Goal: Communication & Community: Answer question/provide support

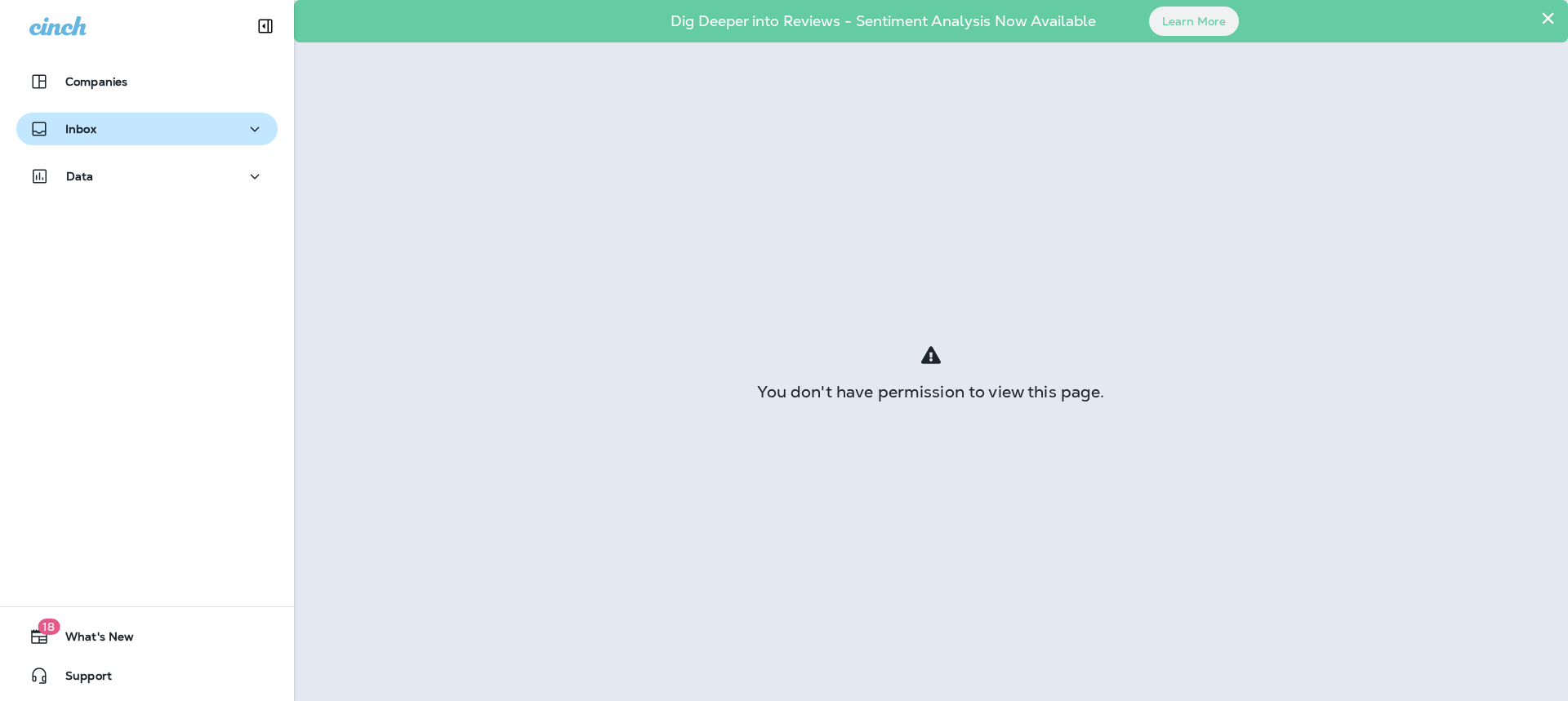
click at [160, 127] on div "Inbox" at bounding box center [147, 130] width 235 height 21
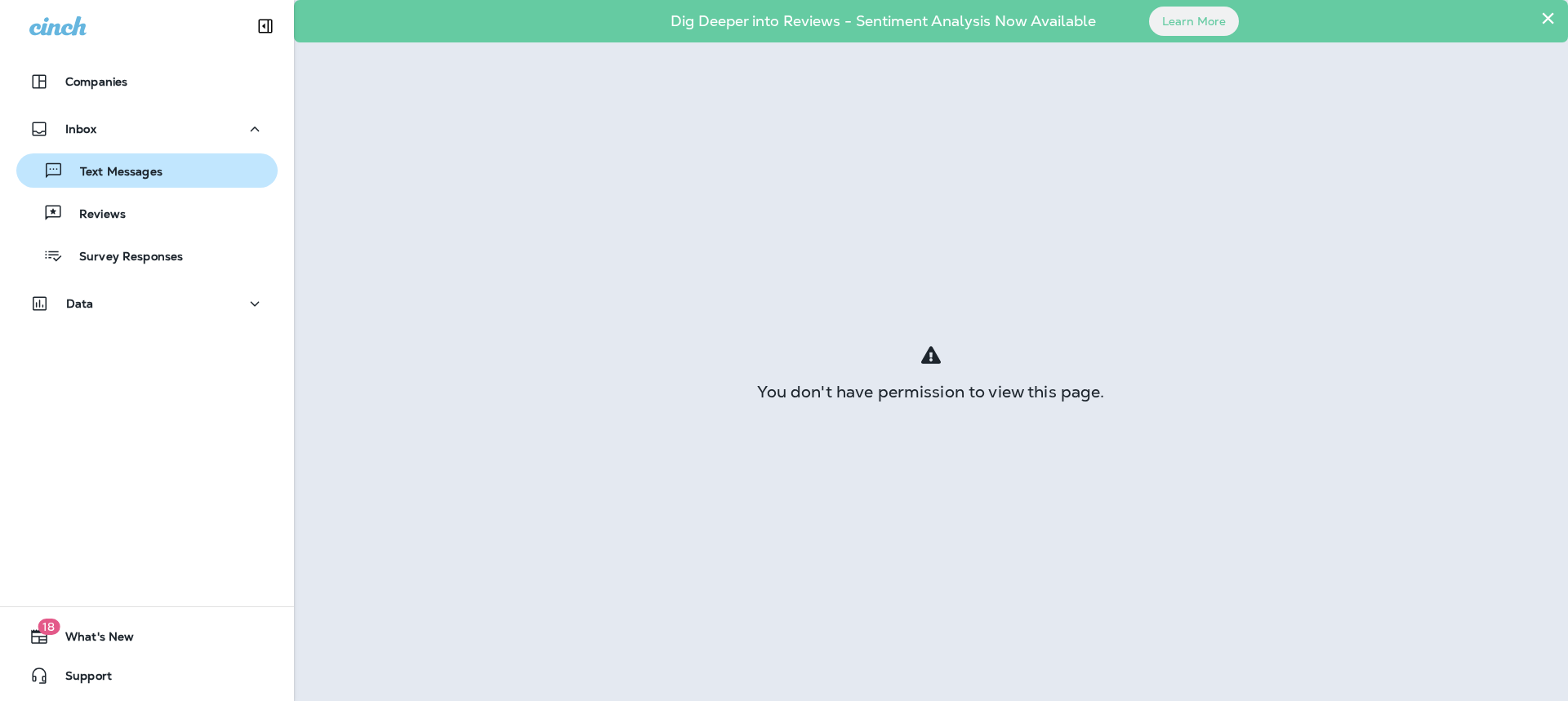
click at [152, 172] on p "Text Messages" at bounding box center [112, 172] width 99 height 15
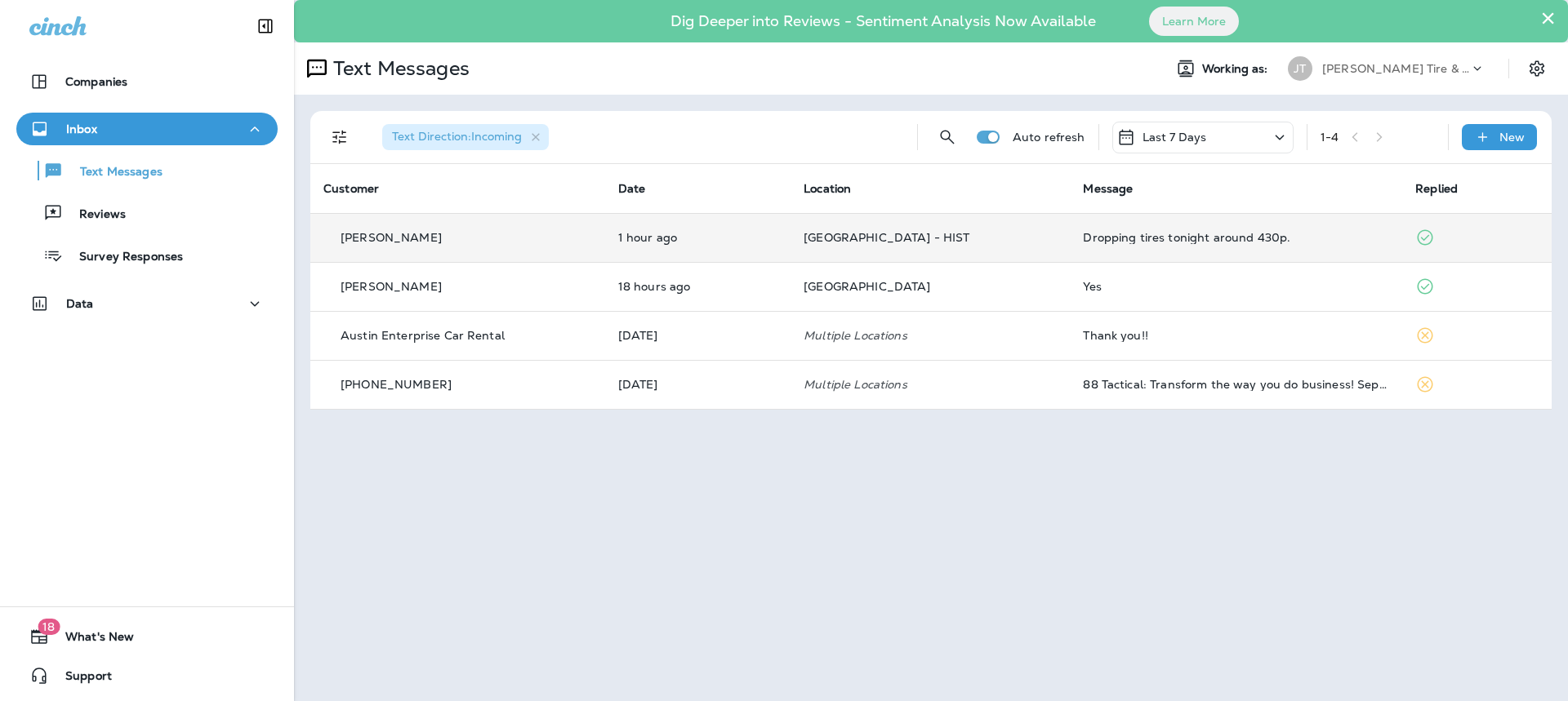
click at [966, 236] on p "[GEOGRAPHIC_DATA] - HIST" at bounding box center [929, 237] width 253 height 13
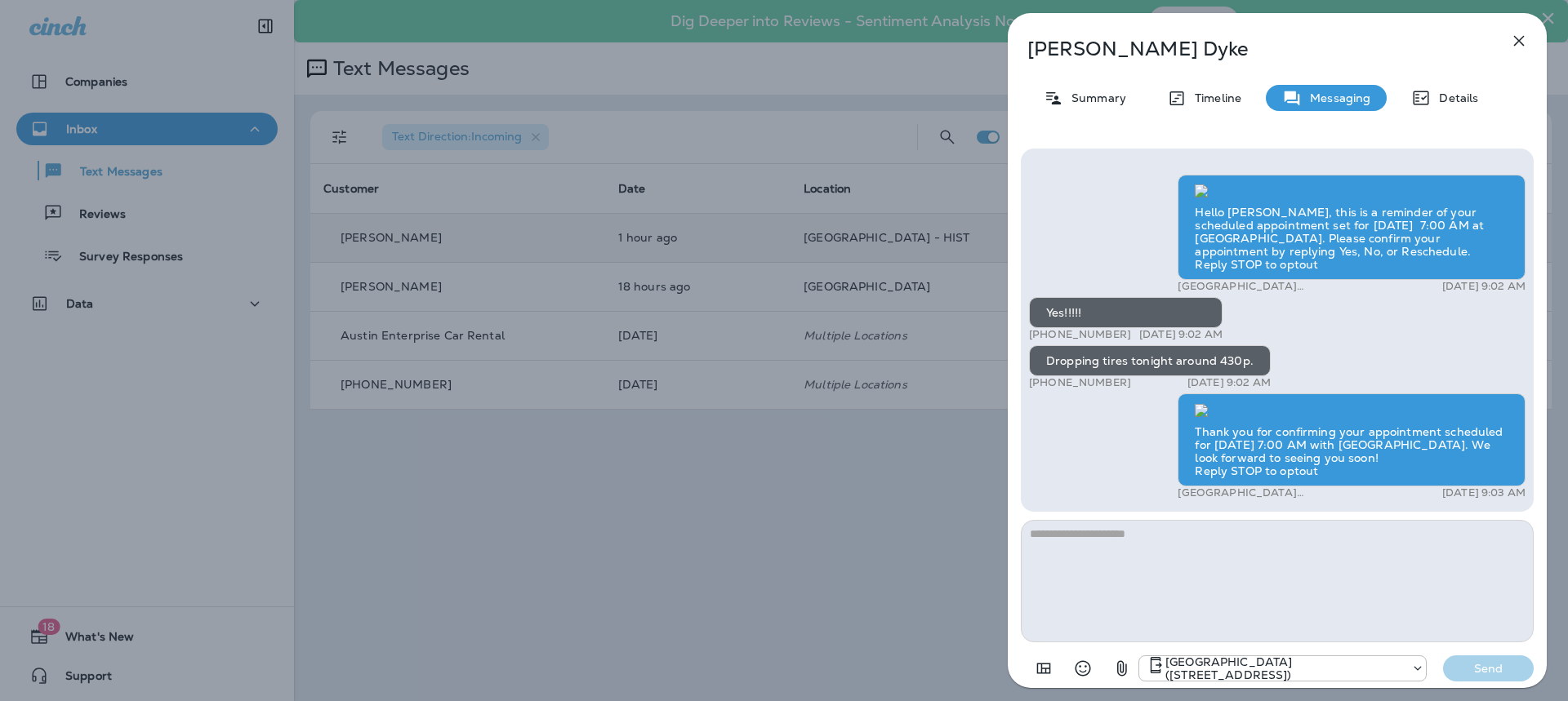
click at [1335, 559] on textarea at bounding box center [1277, 581] width 513 height 123
type textarea "**********"
click at [1468, 666] on p "Send" at bounding box center [1489, 668] width 69 height 15
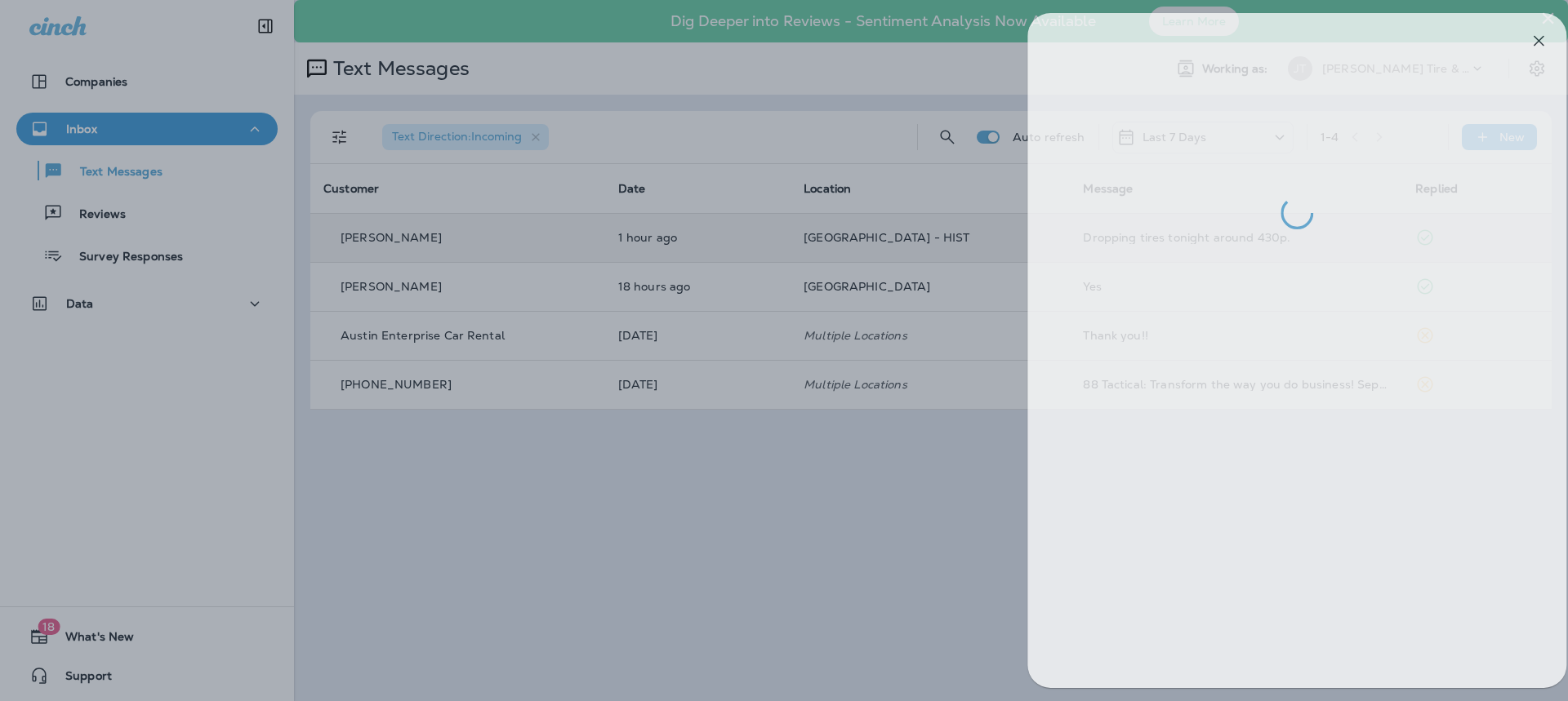
click at [520, 569] on div at bounding box center [803, 350] width 1568 height 701
